Goal: Communication & Community: Answer question/provide support

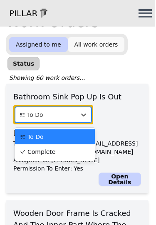
scroll to position [20, 0]
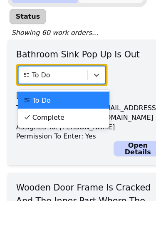
click at [62, 147] on div "Complete" at bounding box center [56, 151] width 70 height 8
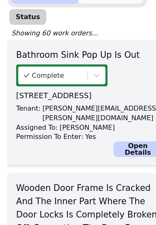
scroll to position [41, 0]
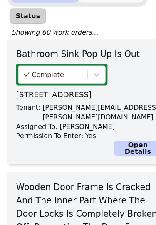
click at [122, 151] on link "Open Details" at bounding box center [120, 157] width 42 height 13
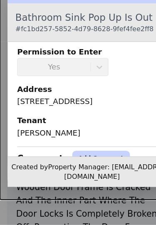
scroll to position [132, 0]
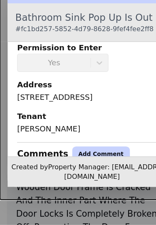
click at [78, 156] on button "Add Comment" at bounding box center [88, 162] width 50 height 13
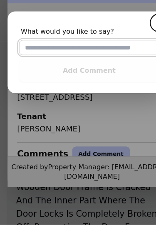
click at [68, 63] on input "text" at bounding box center [78, 69] width 123 height 13
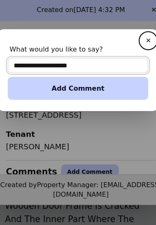
type input "**********"
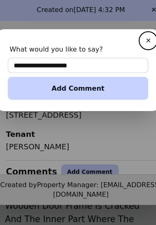
click at [79, 80] on button "Add Comment" at bounding box center [78, 90] width 123 height 20
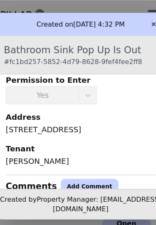
scroll to position [0, 0]
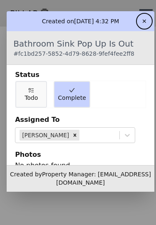
click at [151, 16] on button "✕" at bounding box center [143, 21] width 13 height 13
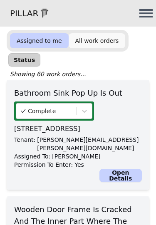
scroll to position [25, 0]
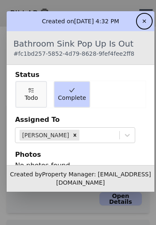
click at [151, 15] on button "✕" at bounding box center [143, 21] width 13 height 13
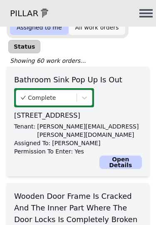
scroll to position [25, 0]
